Goal: Book appointment/travel/reservation

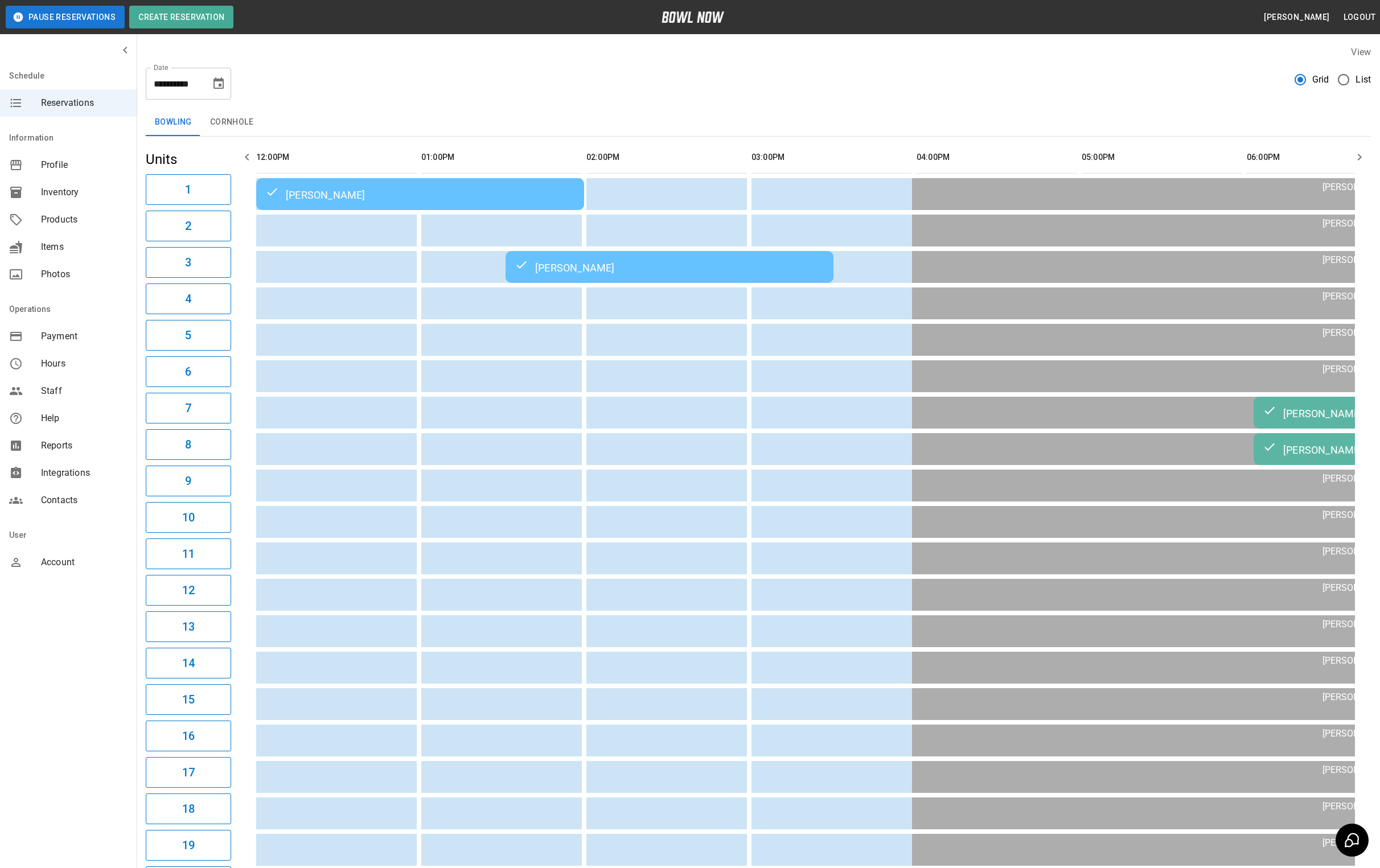
scroll to position [0, 550]
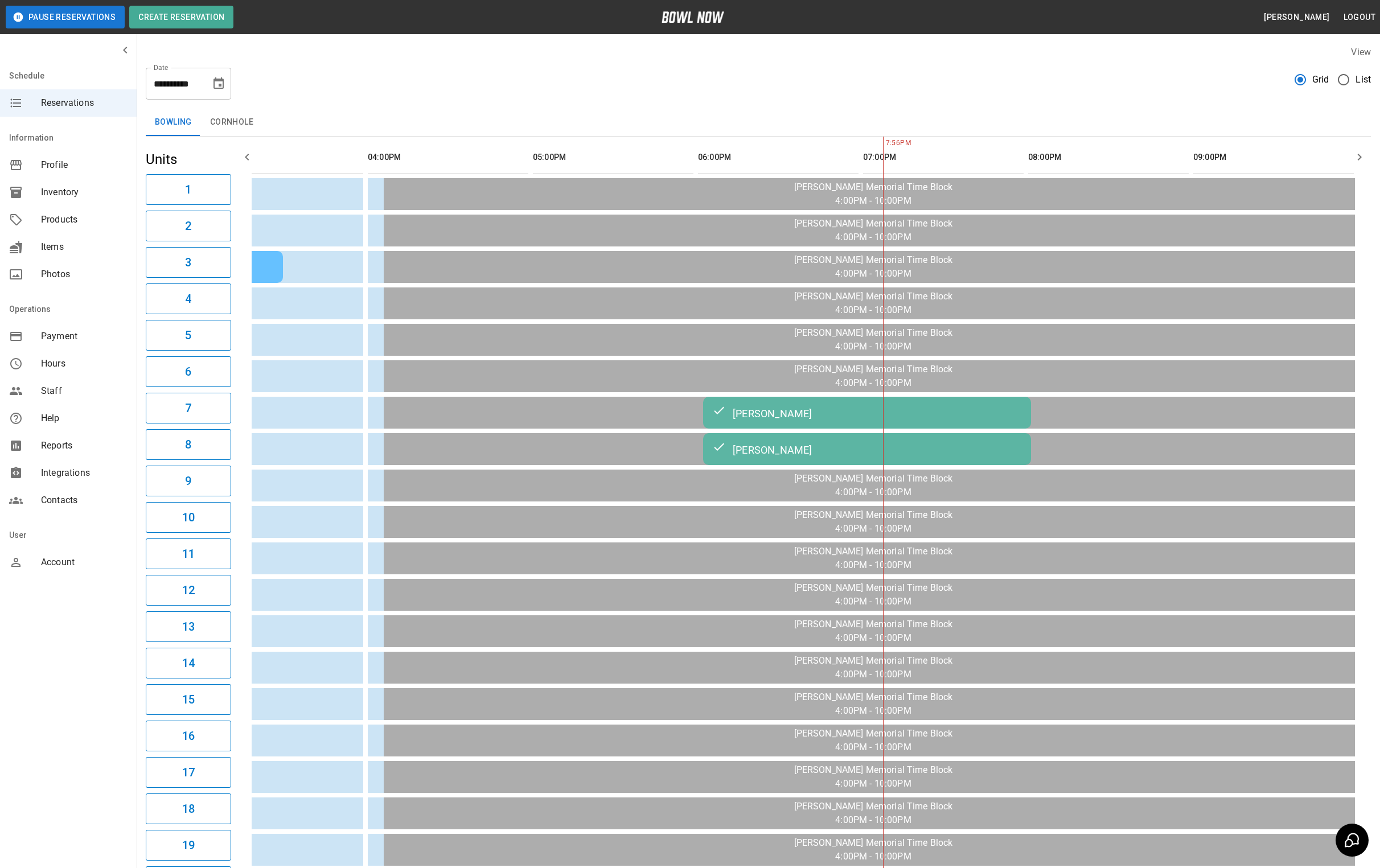
click at [217, 89] on icon "Choose date, selected date is Aug 21, 2025" at bounding box center [218, 84] width 14 height 14
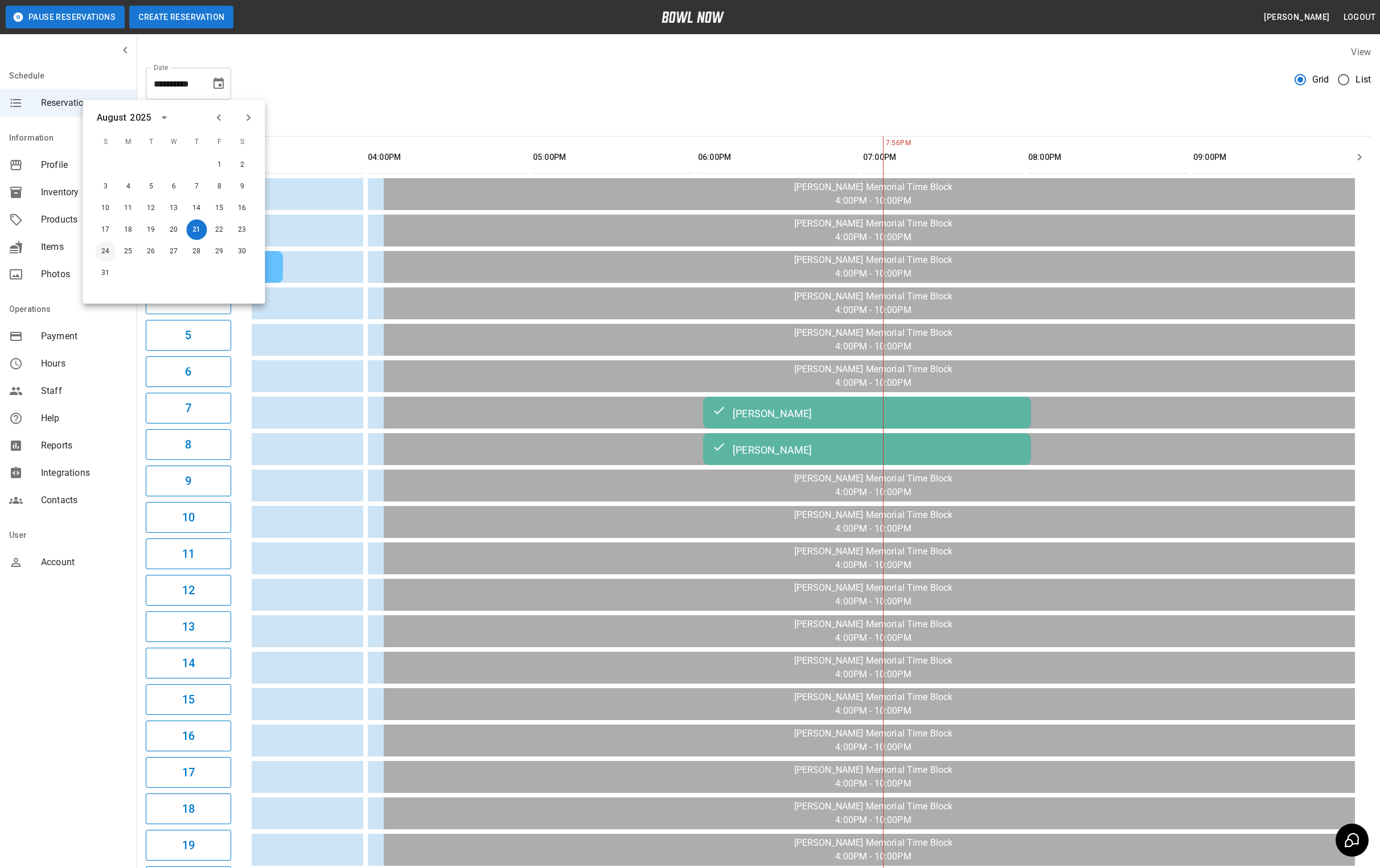
drag, startPoint x: 110, startPoint y: 247, endPoint x: 149, endPoint y: 14, distance: 236.2
click at [110, 247] on button "24" at bounding box center [106, 251] width 21 height 21
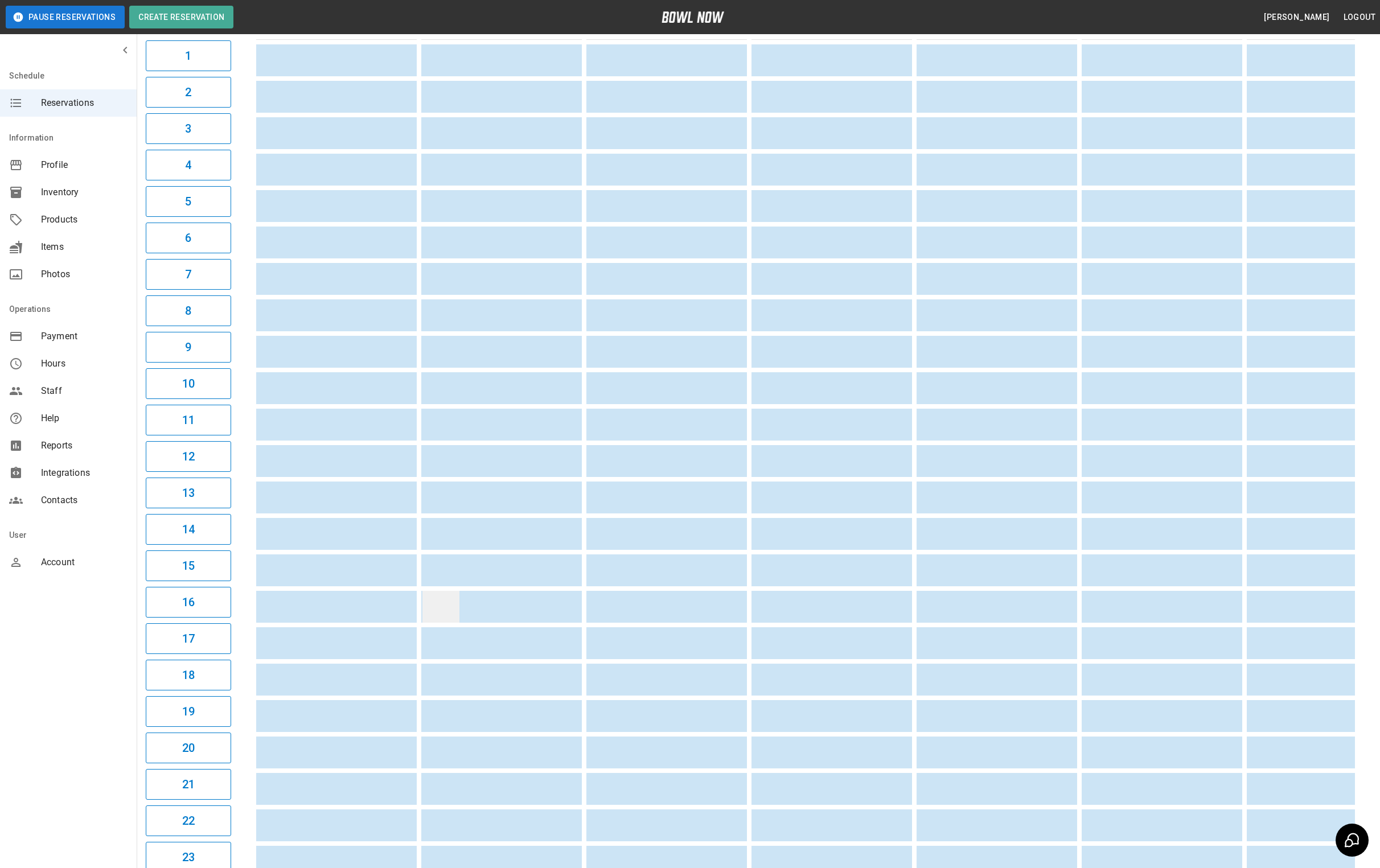
scroll to position [0, 0]
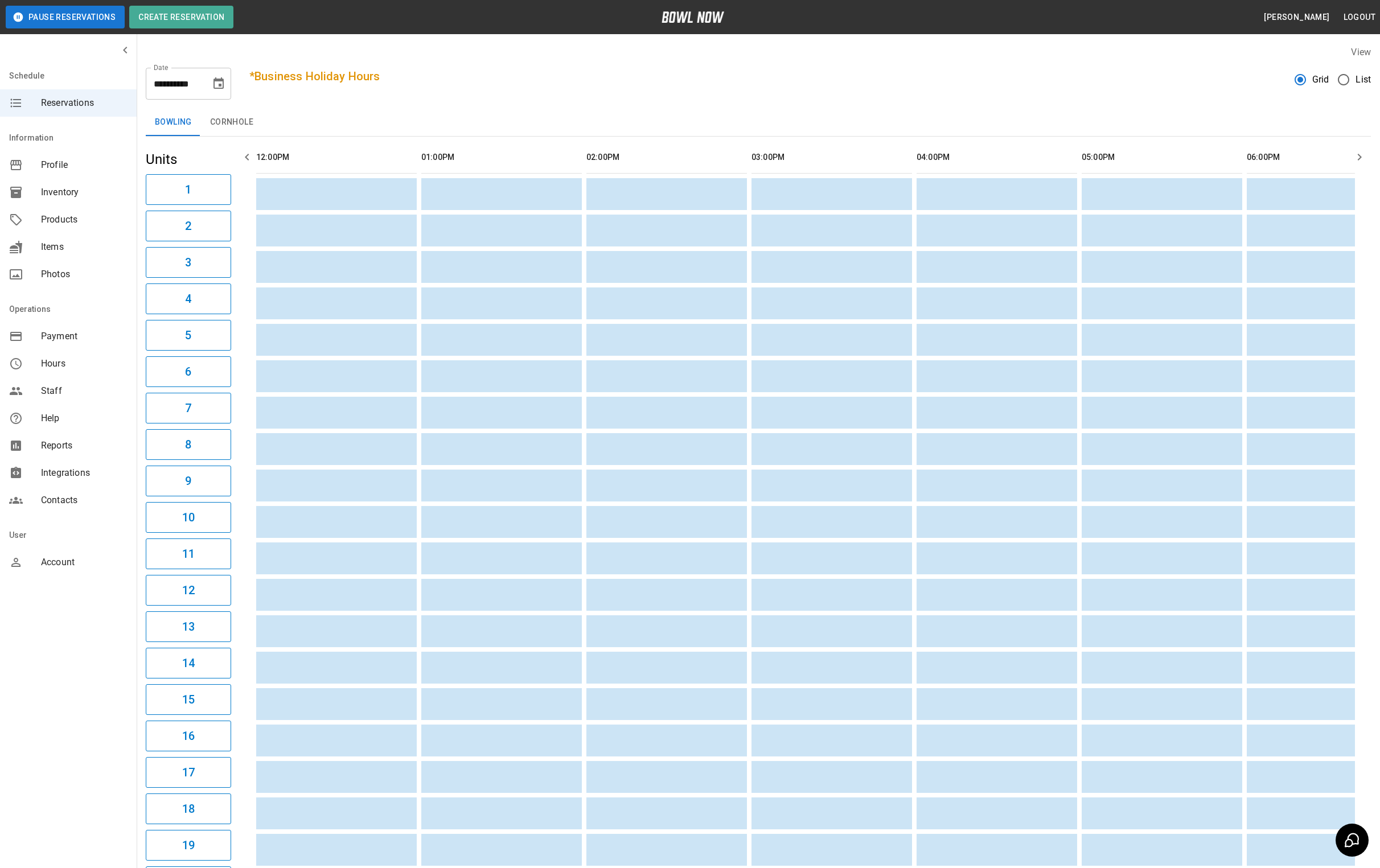
click at [214, 79] on icon "Choose date, selected date is Aug 24, 2025" at bounding box center [218, 83] width 10 height 11
drag, startPoint x: 222, startPoint y: 231, endPoint x: 259, endPoint y: 39, distance: 195.5
click at [222, 231] on button "22" at bounding box center [220, 230] width 21 height 21
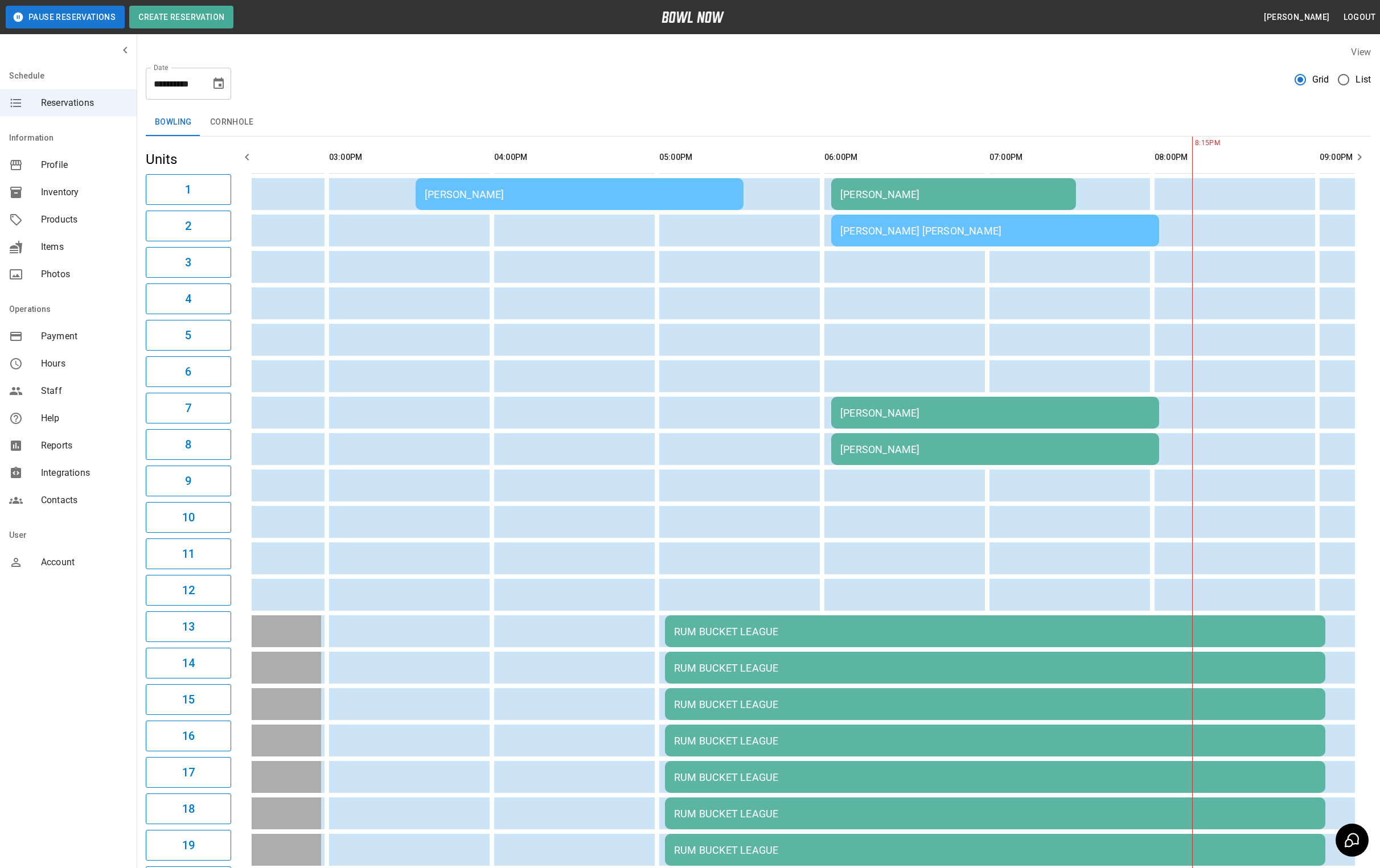
click at [967, 429] on table "[PERSON_NAME] [PERSON_NAME] [PERSON_NAME] [PERSON_NAME] [PERSON_NAME] [PERSON_N…" at bounding box center [829, 594] width 1999 height 916
click at [957, 410] on div "[PERSON_NAME]" at bounding box center [995, 413] width 310 height 12
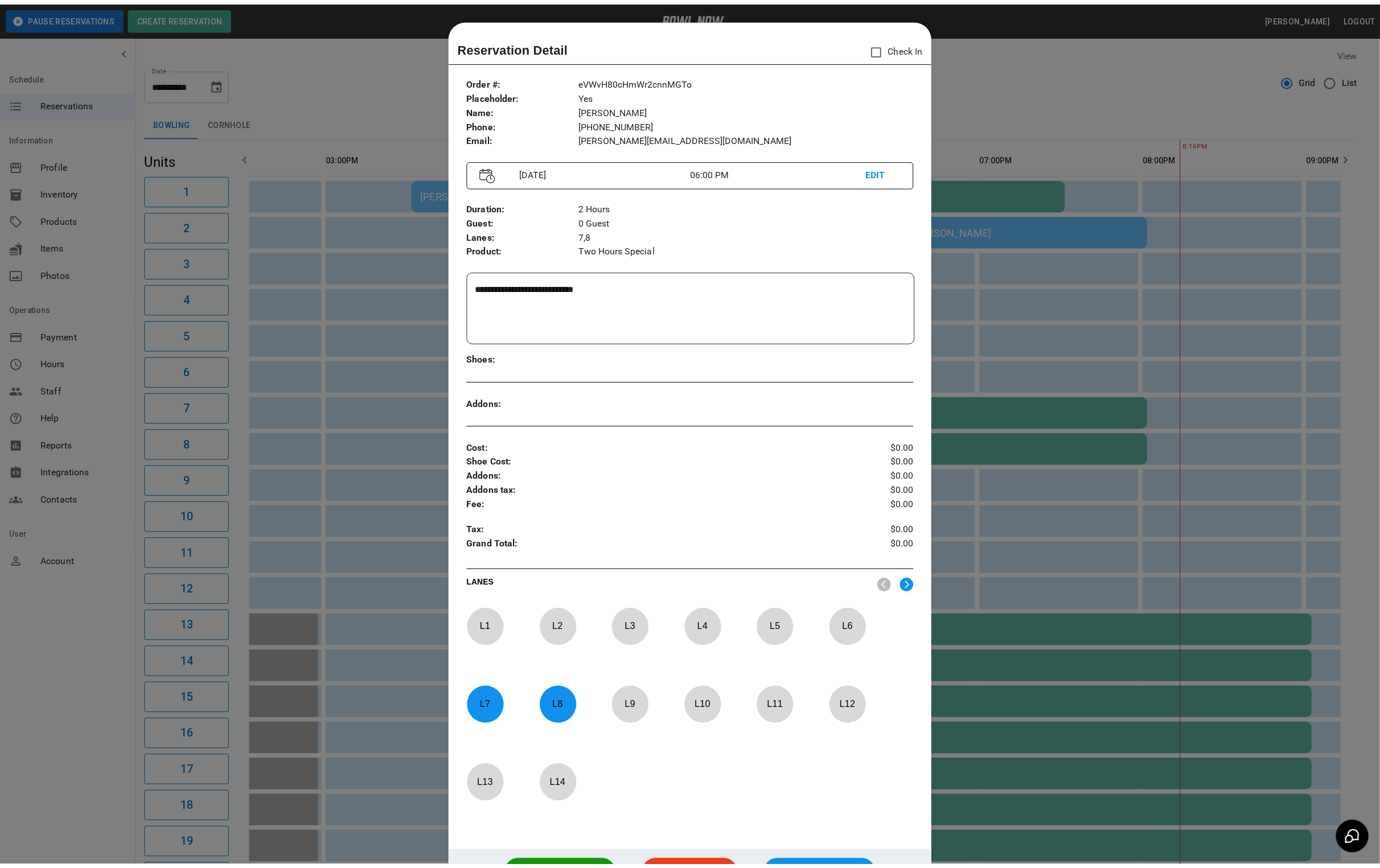
scroll to position [18, 0]
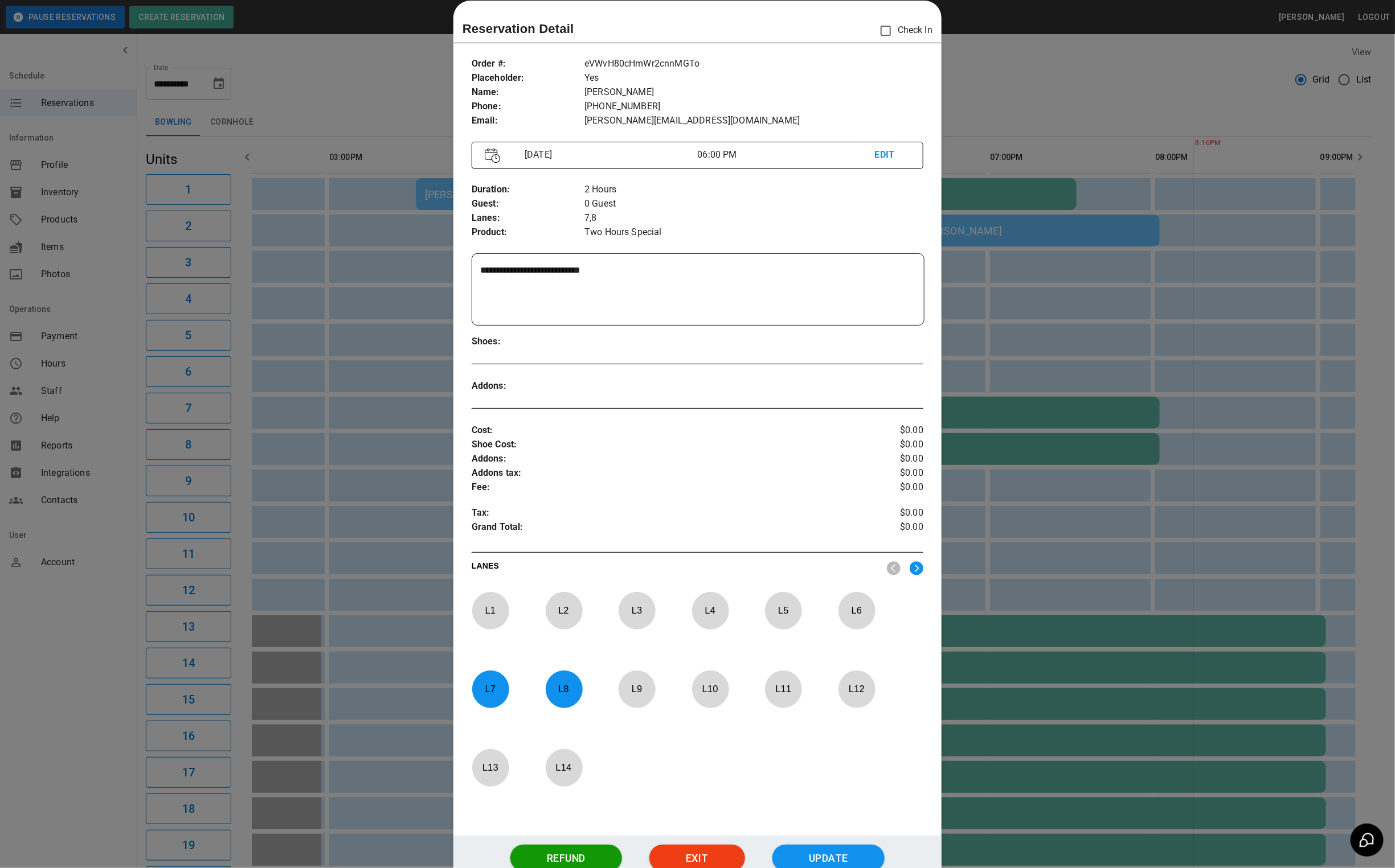
click at [1011, 64] on div at bounding box center [697, 434] width 1395 height 868
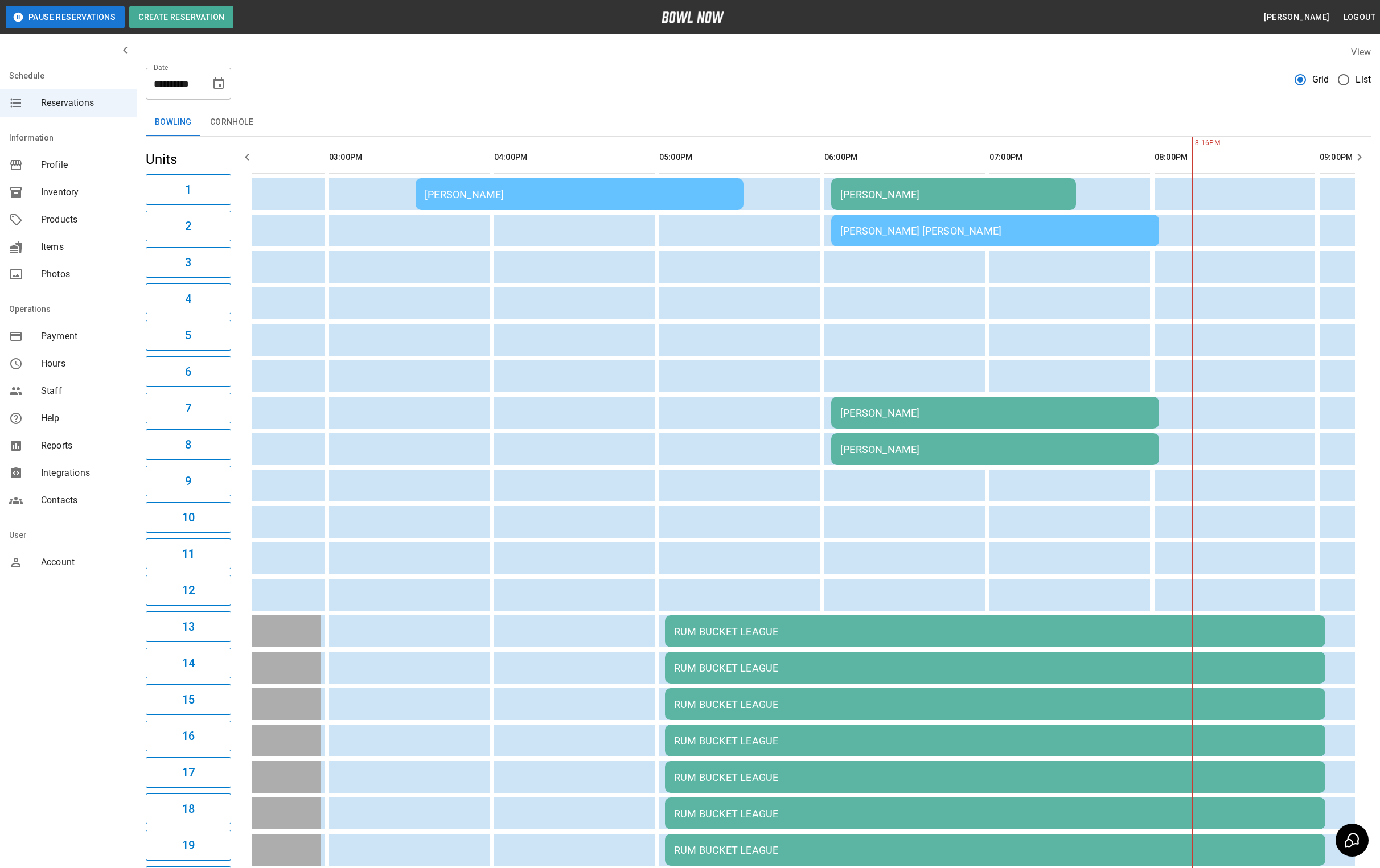
click at [216, 81] on icon "Choose date, selected date is Aug 22, 2025" at bounding box center [218, 83] width 10 height 11
click at [198, 224] on button "21" at bounding box center [197, 230] width 21 height 21
type input "**********"
